Goal: Task Accomplishment & Management: Manage account settings

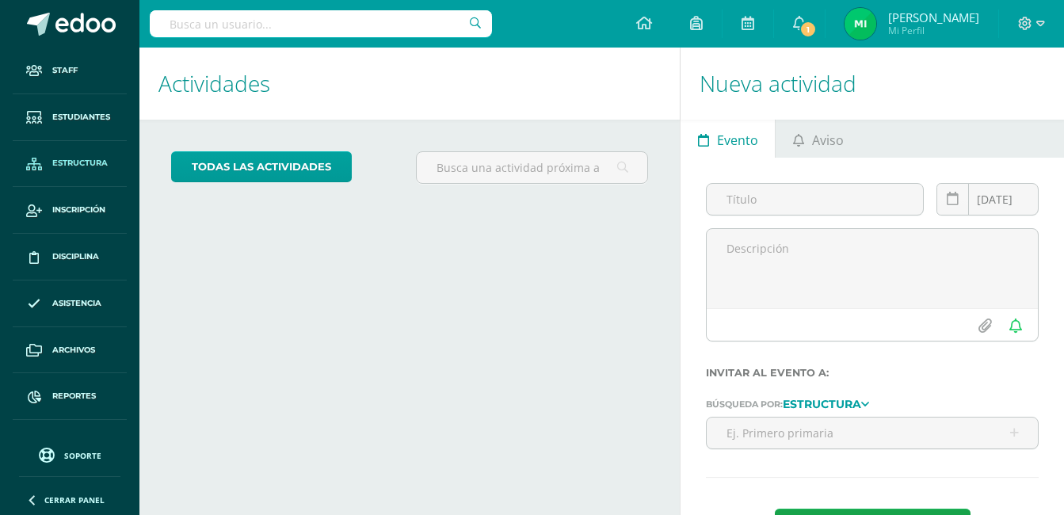
click at [72, 163] on span "Estructura" at bounding box center [79, 163] width 55 height 13
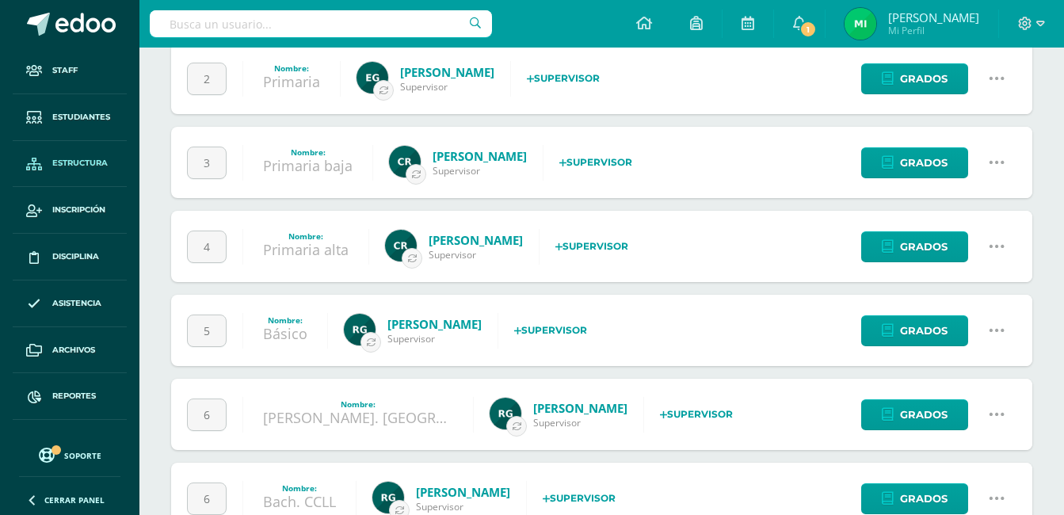
scroll to position [317, 0]
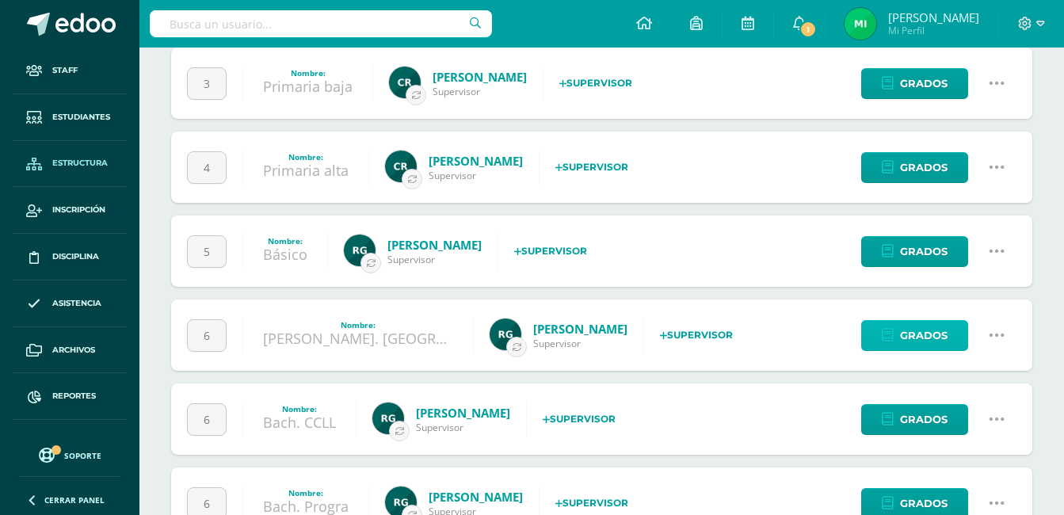
click at [928, 338] on span "Grados" at bounding box center [924, 335] width 48 height 29
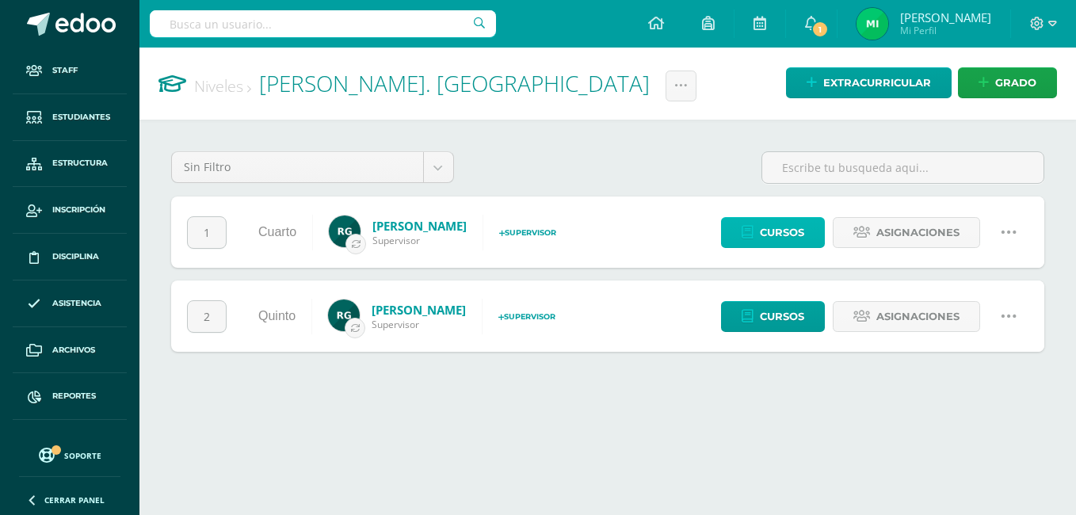
click at [774, 227] on span "Cursos" at bounding box center [782, 232] width 44 height 29
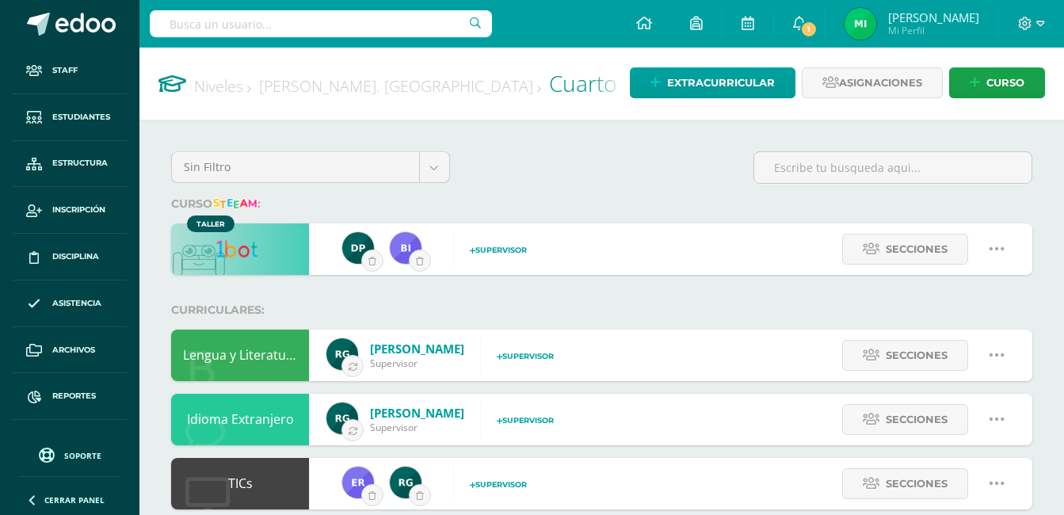
scroll to position [79, 0]
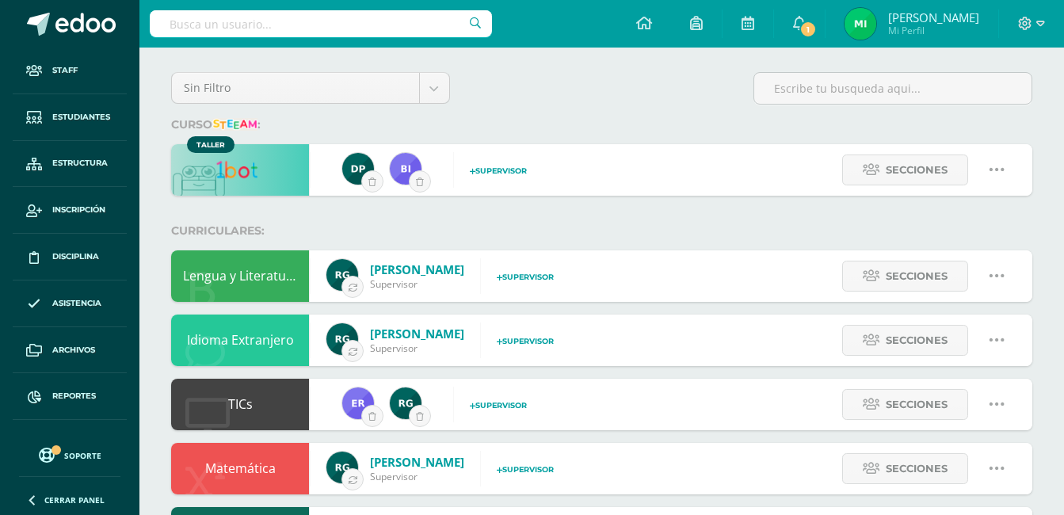
click at [1004, 275] on link at bounding box center [996, 276] width 40 height 40
click at [965, 334] on link "Editar" at bounding box center [966, 332] width 124 height 25
type input "Lengua y Literatura"
type input "None"
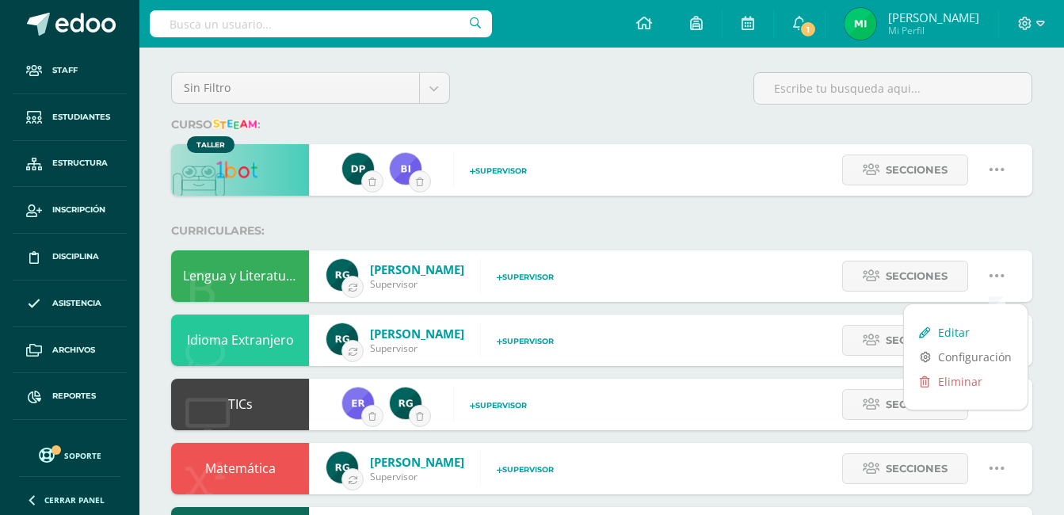
type input "1"
type input "10170"
checkbox input "false"
select select "2"
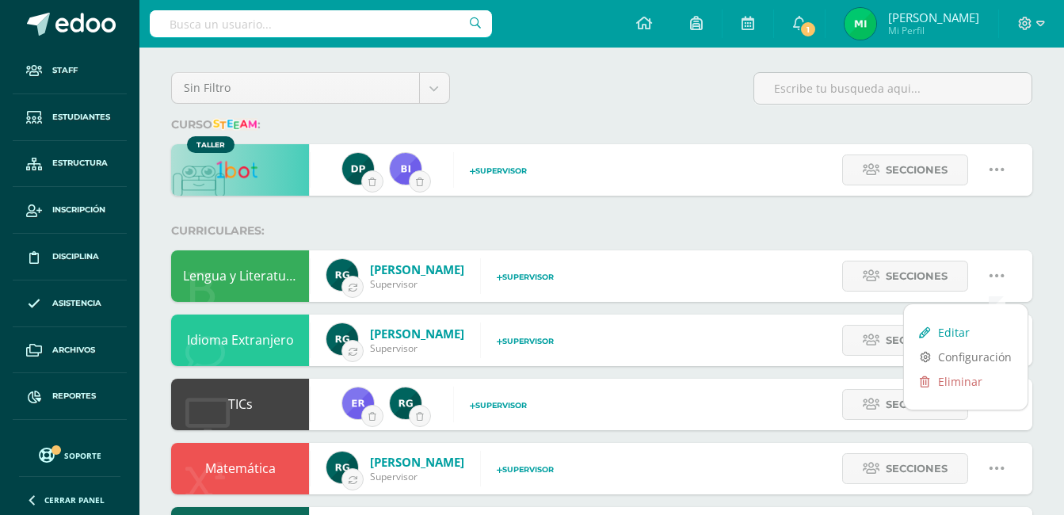
select select "2"
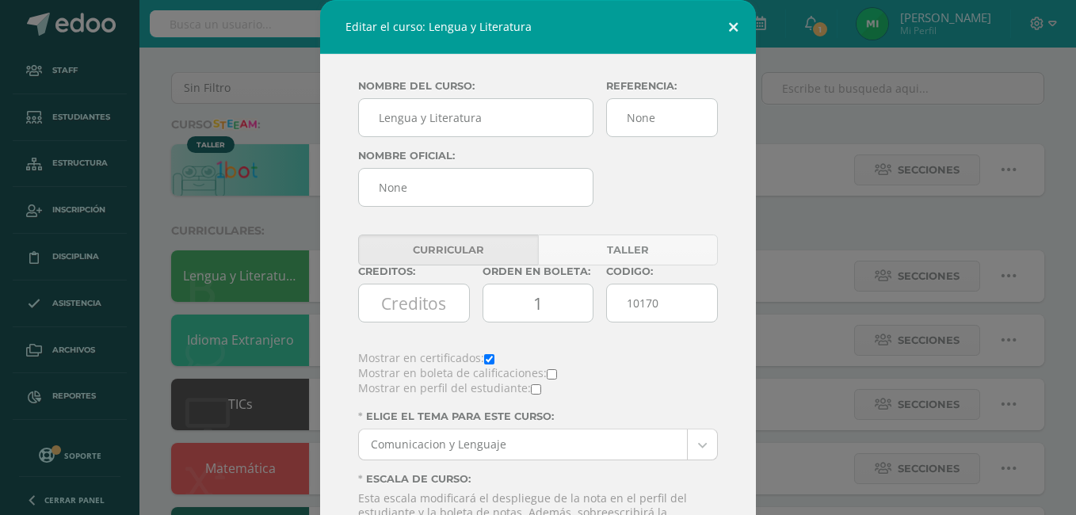
click at [724, 30] on button at bounding box center [733, 27] width 45 height 54
